Goal: Task Accomplishment & Management: Use online tool/utility

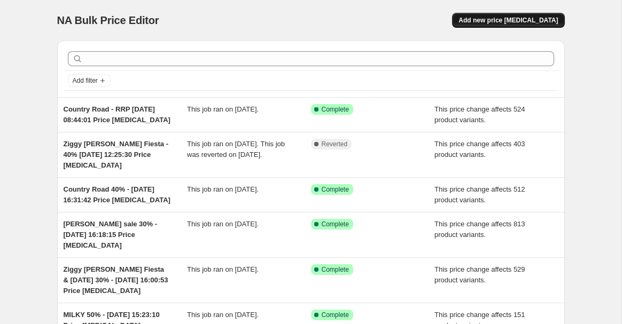
click at [535, 19] on span "Add new price change job" at bounding box center [507, 20] width 99 height 9
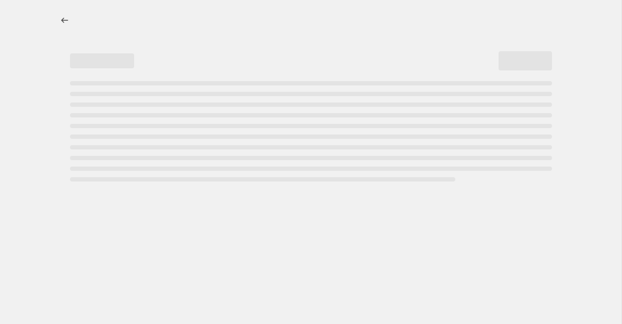
select select "percentage"
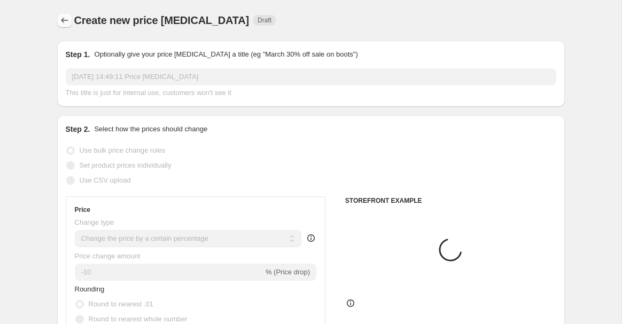
click at [64, 25] on icon "Price change jobs" at bounding box center [64, 20] width 11 height 11
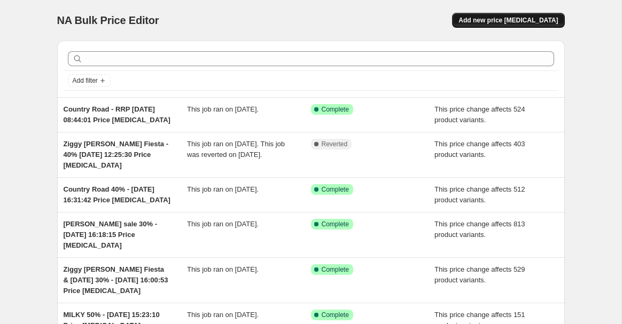
click at [493, 25] on button "Add new price change job" at bounding box center [508, 20] width 112 height 15
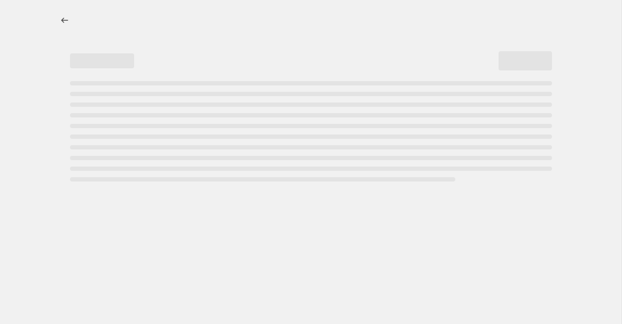
select select "percentage"
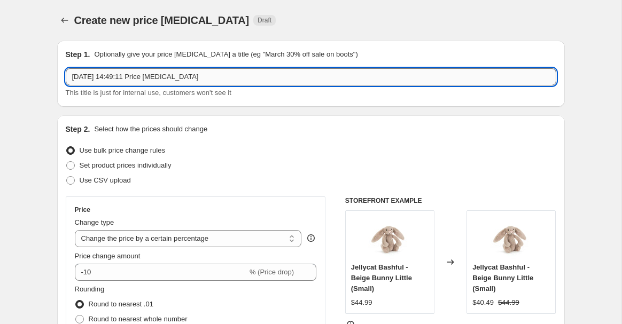
click at [68, 74] on input "12 Sept 2025, 14:49:11 Price change job" at bounding box center [311, 76] width 490 height 17
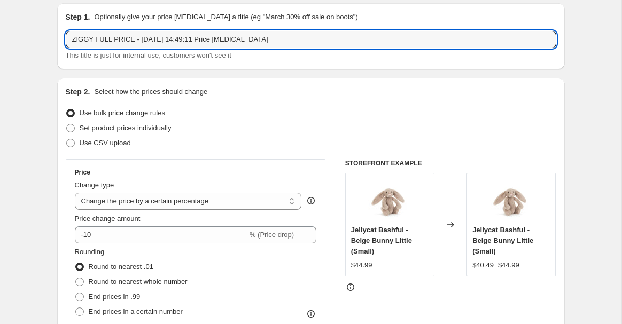
scroll to position [45, 0]
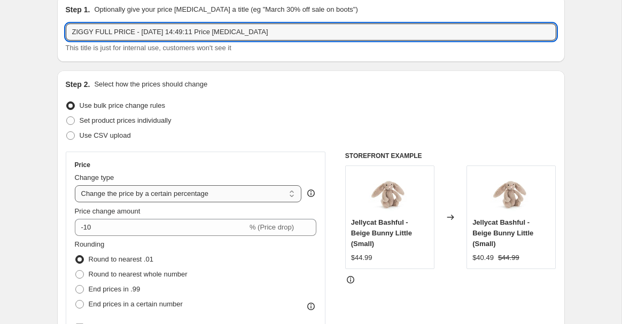
type input "ZIGGY FULL PRICE - 12 Sept 2025, 14:49:11 Price change job"
click at [196, 196] on select "Change the price to a certain amount Change the price by a certain amount Chang…" at bounding box center [188, 193] width 227 height 17
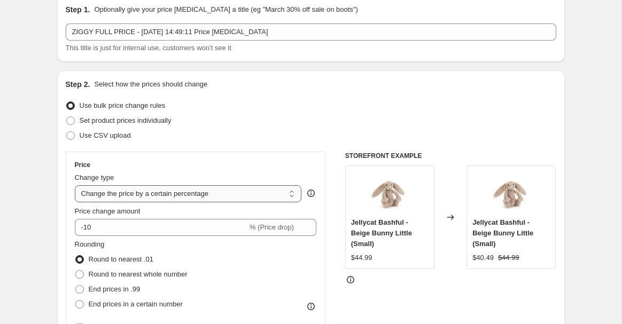
select select "ecap"
click at [75, 185] on select "Change the price to a certain amount Change the price by a certain amount Chang…" at bounding box center [188, 193] width 227 height 17
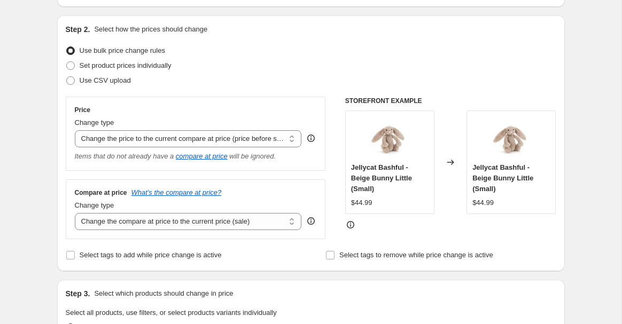
scroll to position [105, 0]
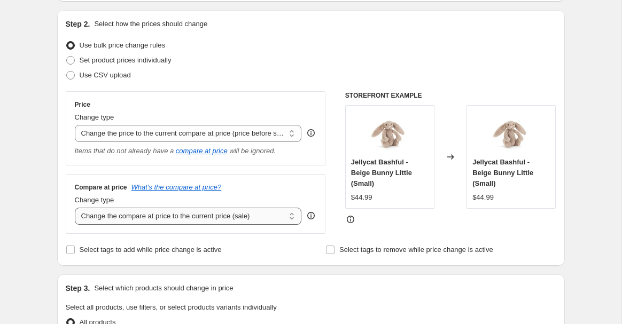
click at [175, 217] on select "Change the compare at price to the current price (sale) Change the compare at p…" at bounding box center [188, 216] width 227 height 17
select select "no_change"
click at [75, 208] on select "Change the compare at price to the current price (sale) Change the compare at p…" at bounding box center [188, 216] width 227 height 17
click at [72, 250] on input "Select tags to add while price change is active" at bounding box center [70, 250] width 9 height 9
checkbox input "true"
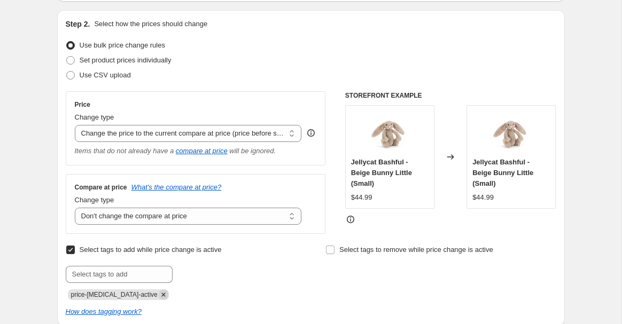
click at [159, 292] on icon "Remove price-change-job-active" at bounding box center [164, 295] width 10 height 10
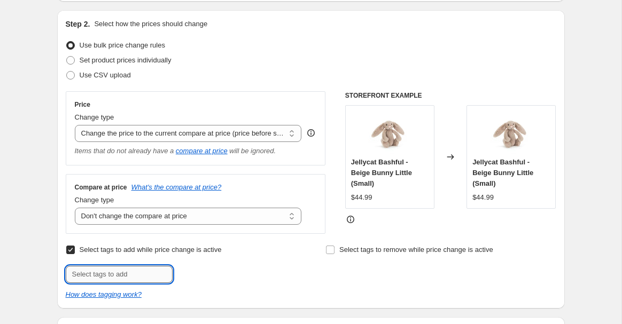
click at [131, 273] on input "text" at bounding box center [119, 274] width 107 height 17
type input "V"
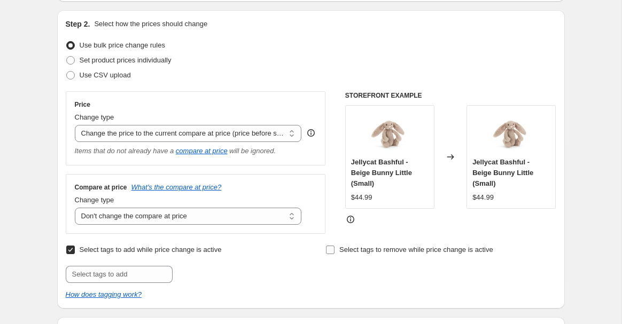
click at [334, 247] on span at bounding box center [330, 250] width 10 height 10
click at [334, 247] on input "Select tags to remove while price change is active" at bounding box center [330, 250] width 9 height 9
checkbox input "true"
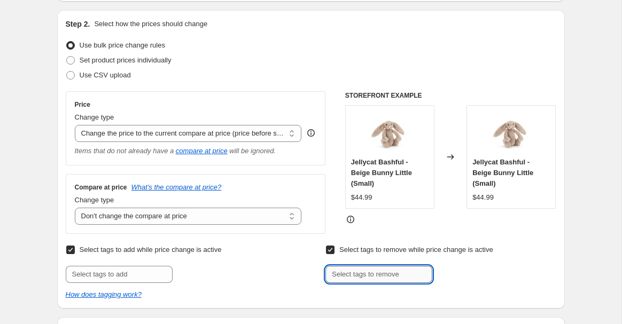
click at [339, 273] on input "text" at bounding box center [378, 274] width 107 height 17
type input "badge:25% OFF"
click at [463, 274] on span "badge:25% OF..." at bounding box center [480, 273] width 49 height 7
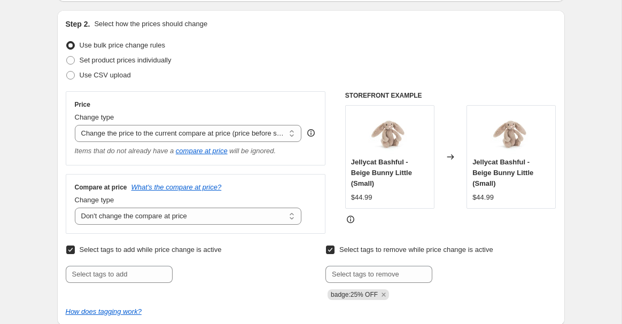
click at [388, 265] on div "Select tags to remove while price change is active Submit badge:25% OFF" at bounding box center [440, 272] width 230 height 58
click at [386, 265] on div "Select tags to remove while price change is active Submit badge:25% OFF" at bounding box center [440, 272] width 230 height 58
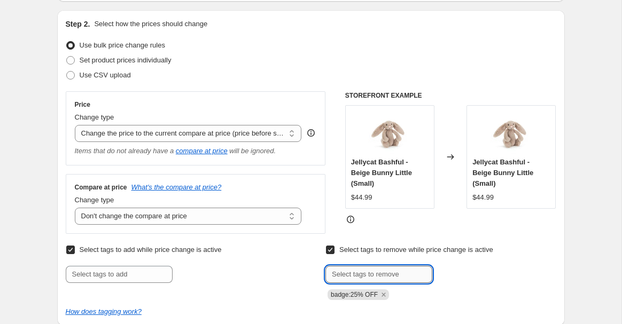
click at [377, 276] on input "text" at bounding box center [378, 274] width 107 height 17
type input "badge:30% OFF"
click at [481, 276] on span "badge:30% OF..." at bounding box center [480, 273] width 49 height 7
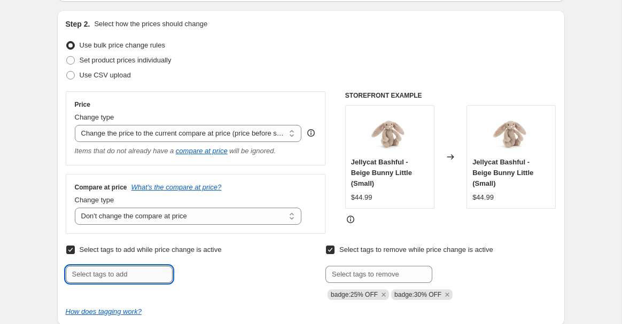
click at [88, 277] on input "text" at bounding box center [119, 274] width 107 height 17
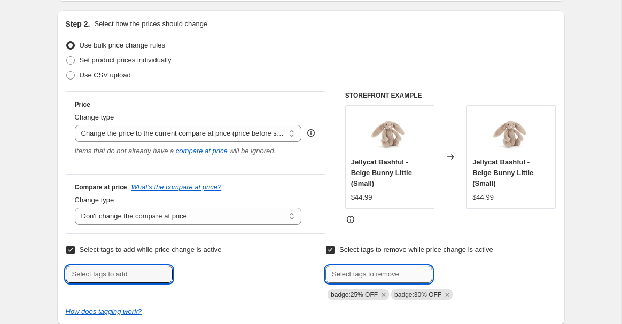
click at [333, 268] on input "text" at bounding box center [378, 274] width 107 height 17
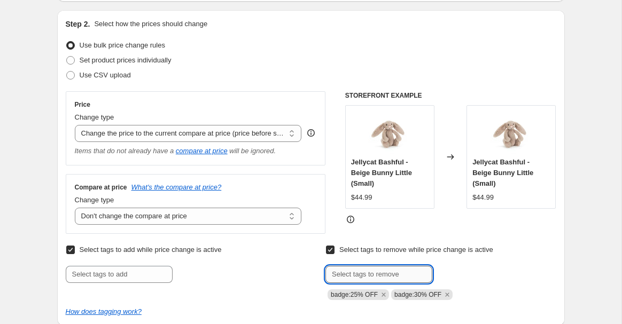
click at [372, 277] on input "text" at bounding box center [378, 274] width 107 height 17
type input "SALE"
click at [467, 270] on span "SALE" at bounding box center [464, 273] width 17 height 7
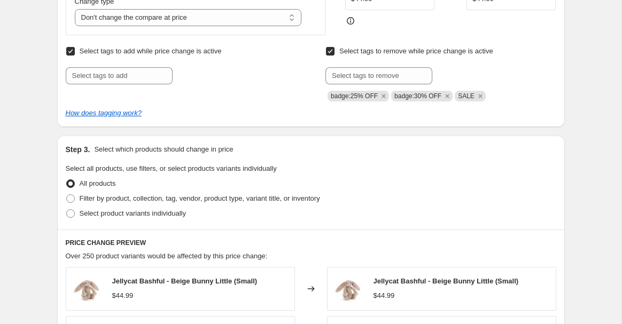
scroll to position [307, 0]
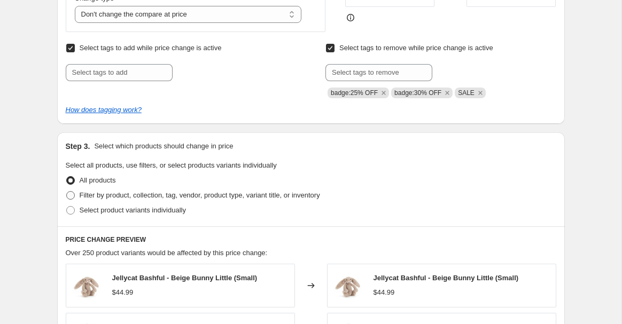
click at [135, 198] on span "Filter by product, collection, tag, vendor, product type, variant title, or inv…" at bounding box center [200, 195] width 240 height 8
click at [67, 192] on input "Filter by product, collection, tag, vendor, product type, variant title, or inv…" at bounding box center [66, 191] width 1 height 1
radio input "true"
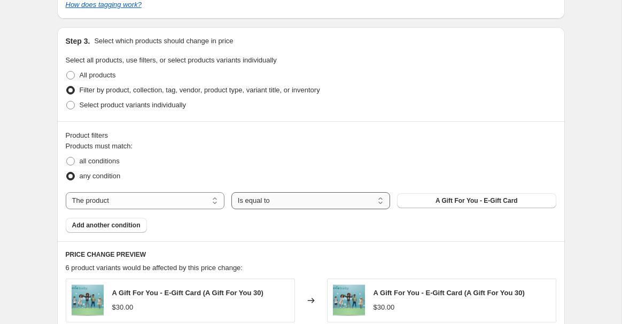
scroll to position [415, 0]
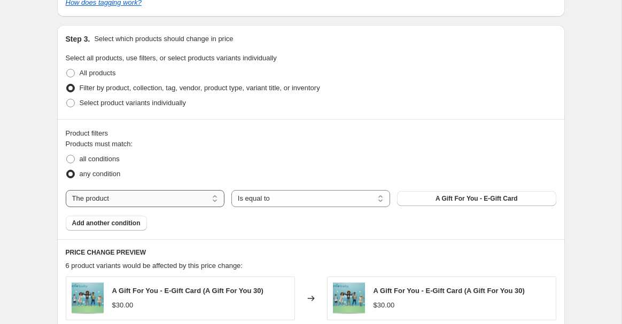
click at [186, 199] on select "The product The product's collection The product's tag The product's vendor The…" at bounding box center [145, 198] width 159 height 17
select select "vendor"
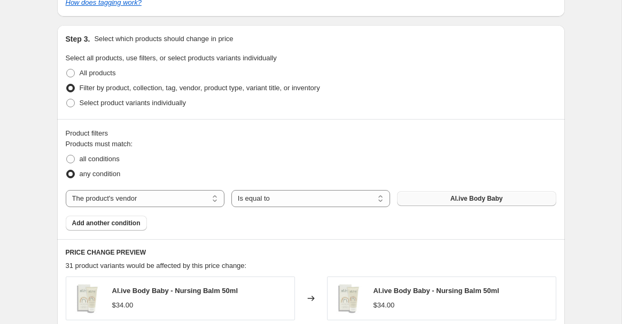
click at [460, 195] on span "Al.ive Body Baby" at bounding box center [476, 198] width 52 height 9
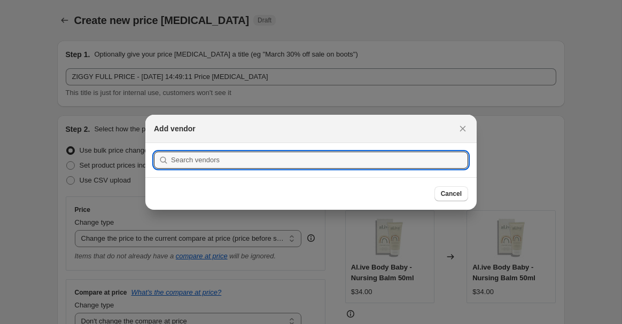
scroll to position [0, 0]
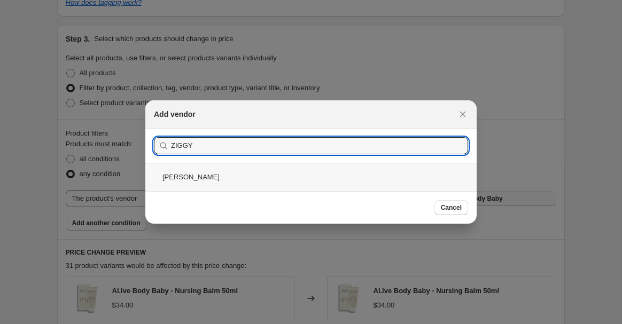
type input "ZIGGY"
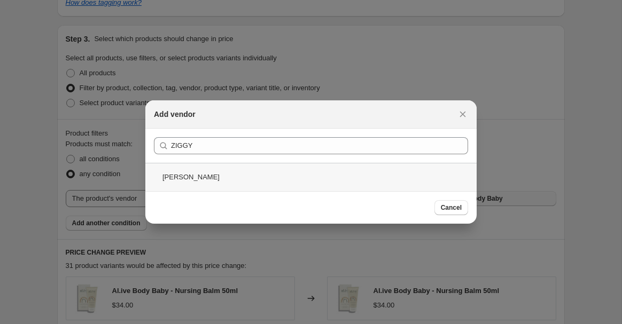
click at [389, 173] on div "Ziggy Lou" at bounding box center [310, 177] width 331 height 28
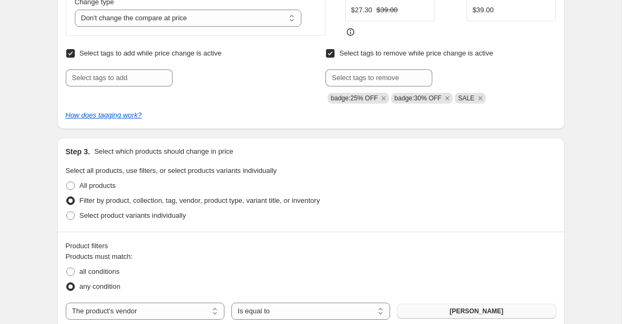
scroll to position [305, 0]
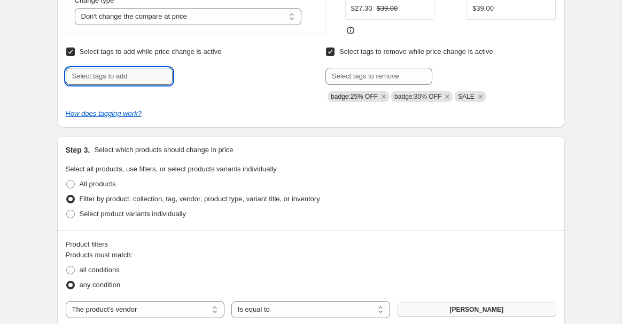
click at [115, 77] on input "text" at bounding box center [119, 76] width 107 height 17
type input "VIP10"
click at [140, 76] on input "VIP10" at bounding box center [119, 76] width 107 height 17
type input "FLASHSALE"
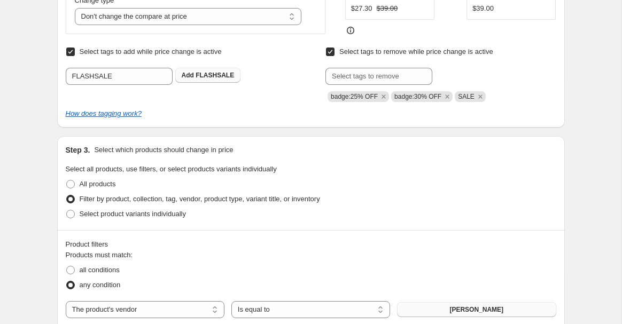
click at [225, 73] on span "FLASHSALE" at bounding box center [215, 75] width 38 height 7
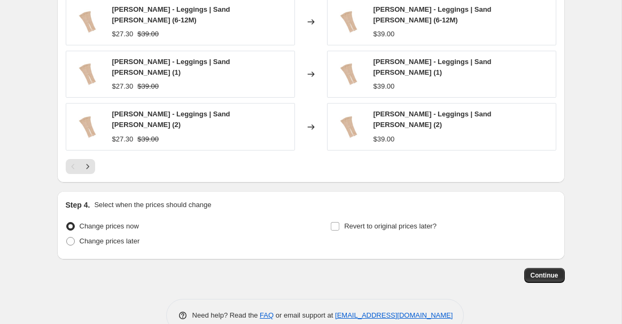
scroll to position [805, 0]
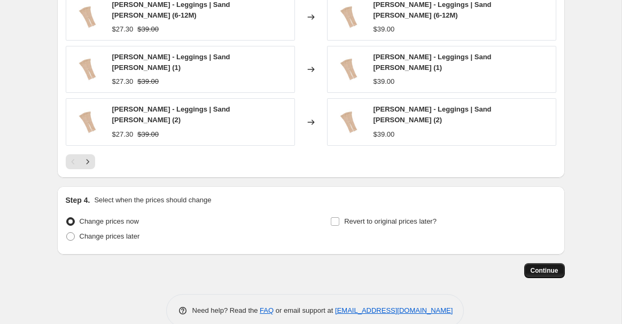
click at [534, 267] on span "Continue" at bounding box center [544, 271] width 28 height 9
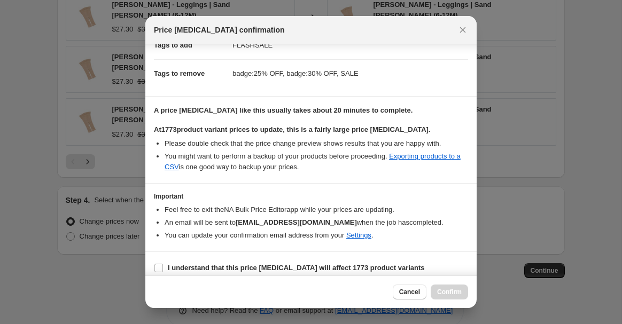
scroll to position [175, 0]
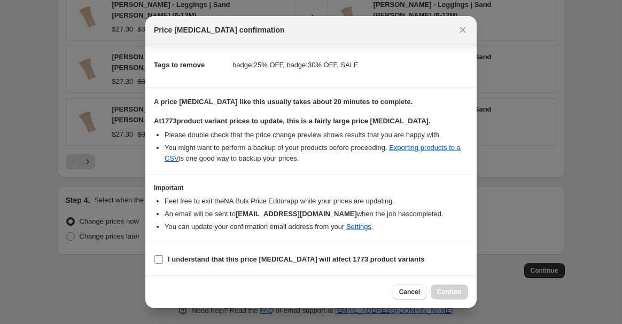
click at [170, 261] on b "I understand that this price change job will affect 1773 product variants" at bounding box center [296, 259] width 257 height 8
click at [163, 261] on input "I understand that this price change job will affect 1773 product variants" at bounding box center [158, 259] width 9 height 9
checkbox input "true"
click at [444, 292] on span "Confirm" at bounding box center [449, 292] width 25 height 9
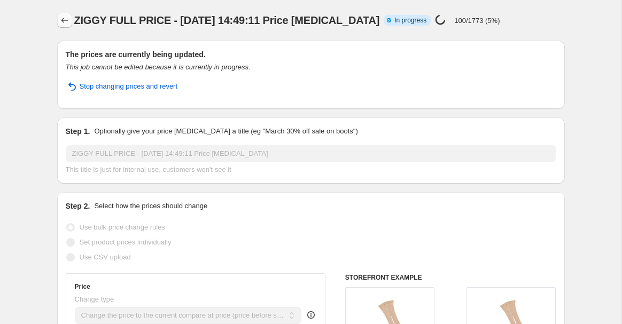
click at [63, 17] on icon "Price change jobs" at bounding box center [64, 20] width 11 height 11
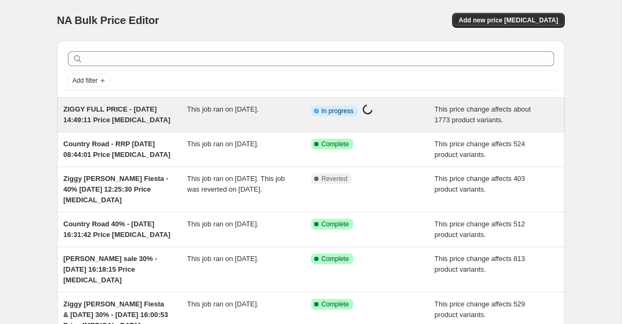
click at [173, 123] on div "ZIGGY FULL PRICE - 12 Sept 2025, 14:49:11 Price change job" at bounding box center [126, 114] width 124 height 21
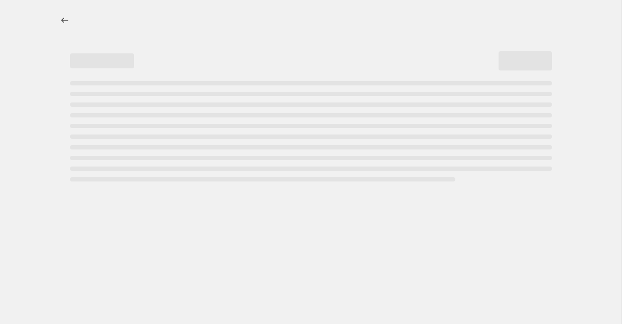
select select "ecap"
select select "no_change"
select select "vendor"
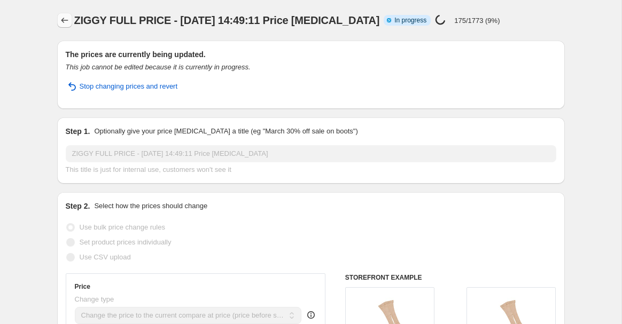
click at [64, 16] on icon "Price change jobs" at bounding box center [64, 20] width 11 height 11
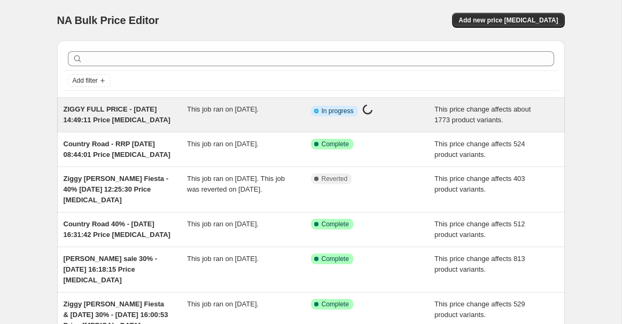
click at [221, 121] on div "This job ran on 12 September 2025." at bounding box center [249, 114] width 124 height 21
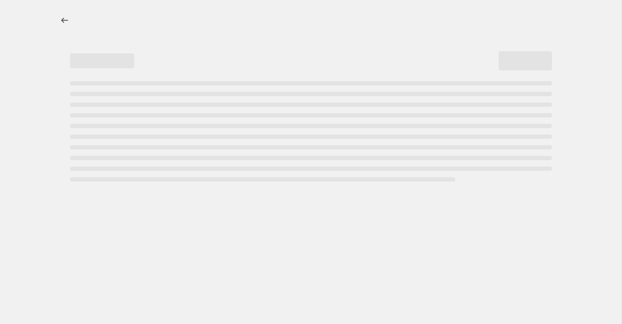
select select "ecap"
select select "no_change"
select select "vendor"
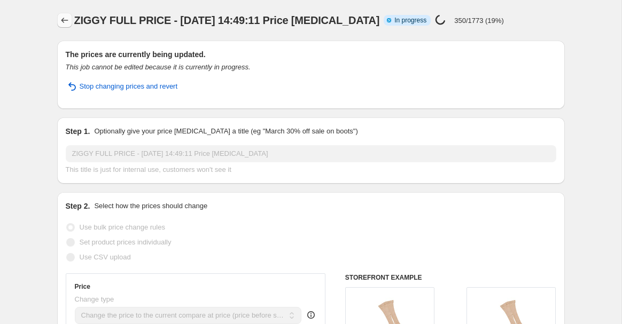
click at [66, 19] on icon "Price change jobs" at bounding box center [64, 20] width 11 height 11
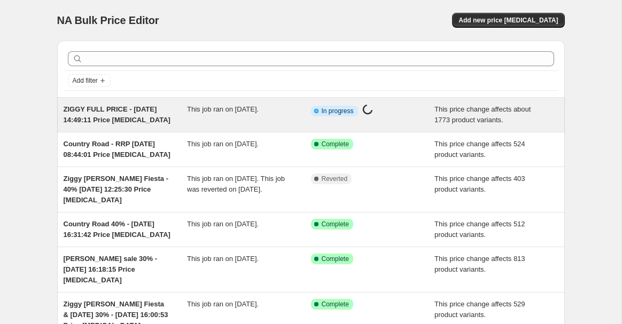
click at [170, 118] on div "ZIGGY FULL PRICE - 12 Sept 2025, 14:49:11 Price change job" at bounding box center [126, 114] width 124 height 21
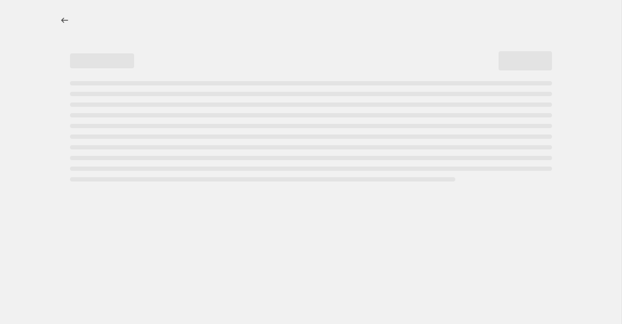
select select "ecap"
select select "no_change"
select select "vendor"
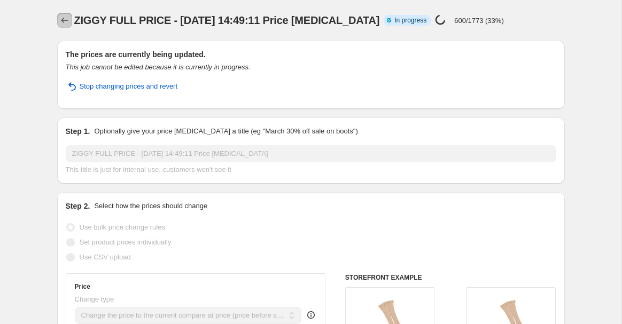
click at [60, 17] on icon "Price change jobs" at bounding box center [64, 20] width 11 height 11
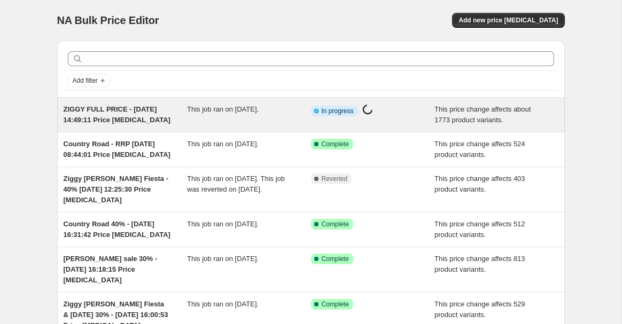
click at [101, 126] on div "ZIGGY FULL PRICE - 12 Sept 2025, 14:49:11 Price change job" at bounding box center [126, 114] width 124 height 21
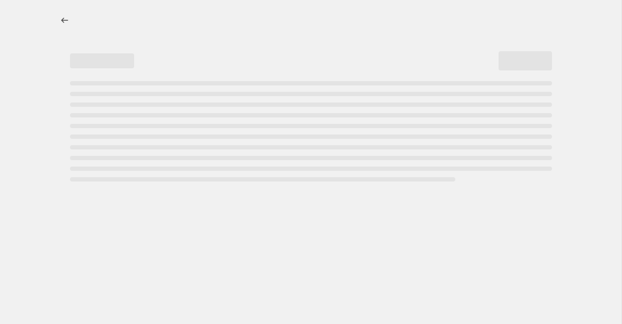
select select "ecap"
select select "no_change"
select select "vendor"
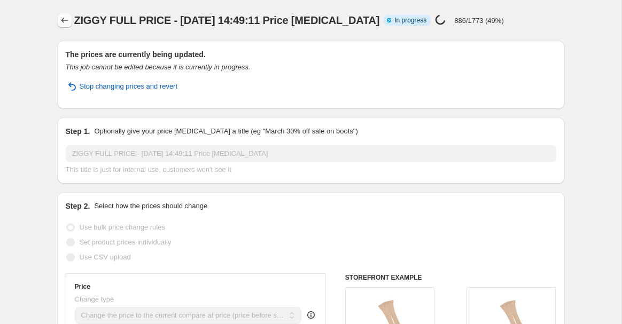
click at [61, 17] on icon "Price change jobs" at bounding box center [64, 20] width 11 height 11
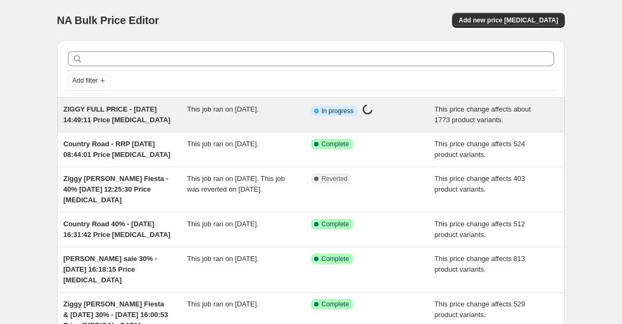
click at [161, 120] on div "ZIGGY FULL PRICE - 12 Sept 2025, 14:49:11 Price change job" at bounding box center [126, 114] width 124 height 21
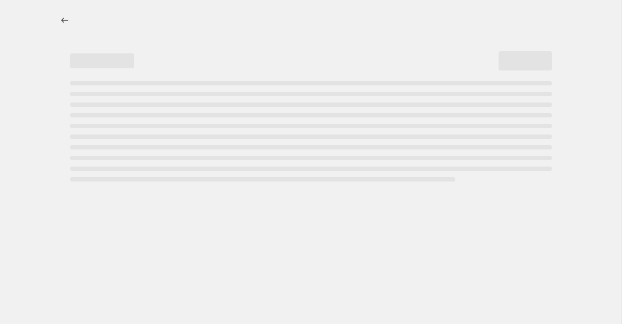
select select "ecap"
select select "no_change"
select select "vendor"
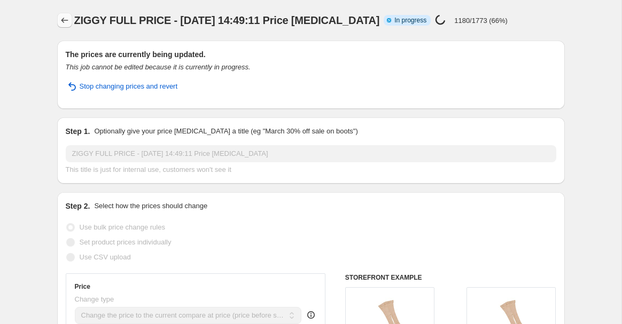
click at [66, 18] on icon "Price change jobs" at bounding box center [64, 20] width 11 height 11
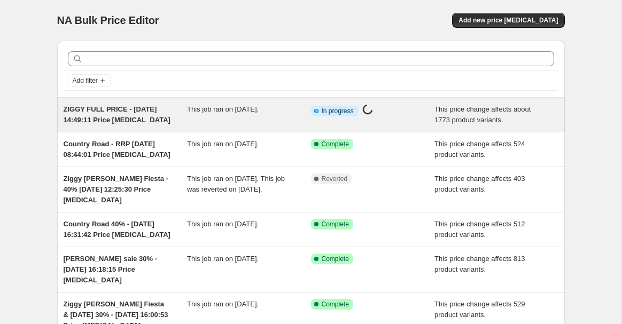
click at [165, 119] on div "ZIGGY FULL PRICE - 12 Sept 2025, 14:49:11 Price change job" at bounding box center [126, 114] width 124 height 21
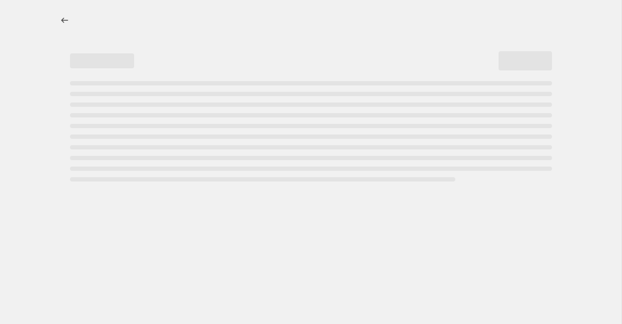
select select "ecap"
select select "no_change"
select select "vendor"
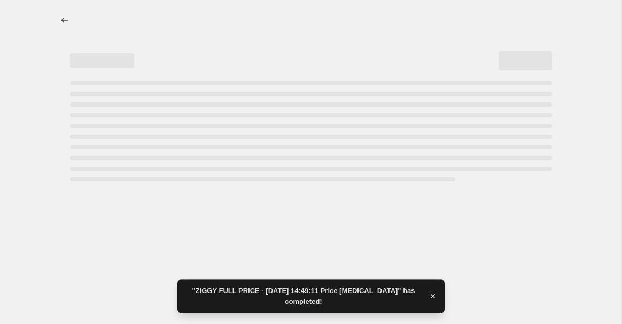
select select "ecap"
select select "no_change"
select select "vendor"
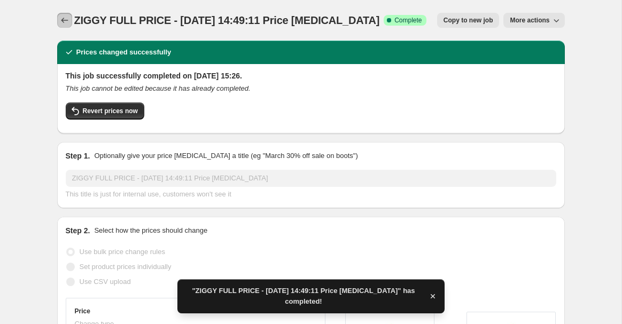
click at [69, 24] on icon "Price change jobs" at bounding box center [64, 20] width 11 height 11
